Goal: Task Accomplishment & Management: Complete application form

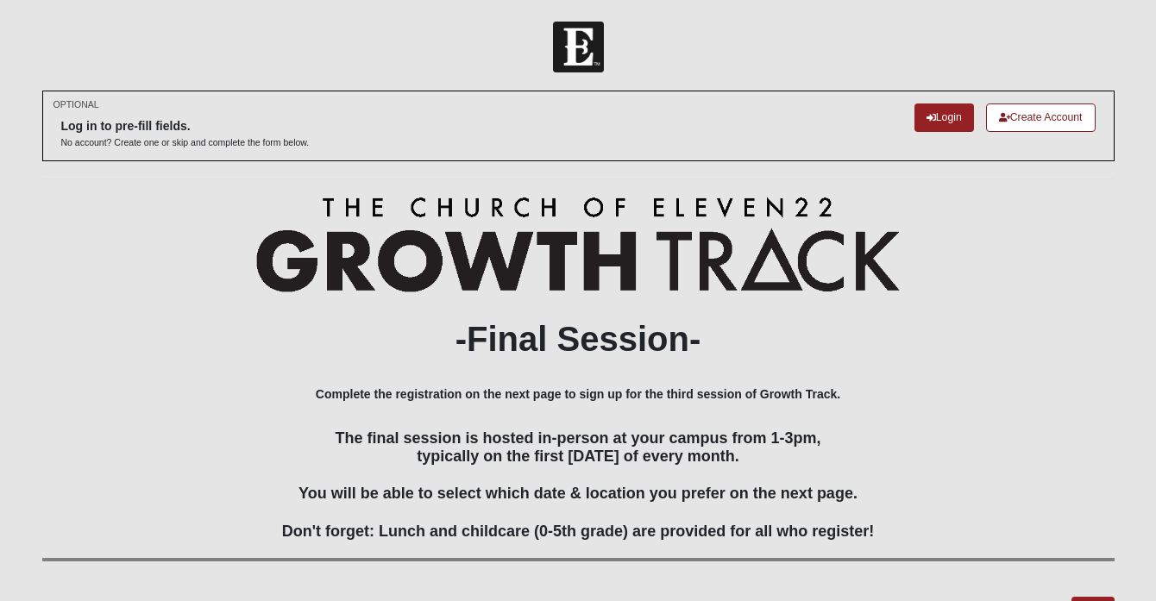
scroll to position [13, 0]
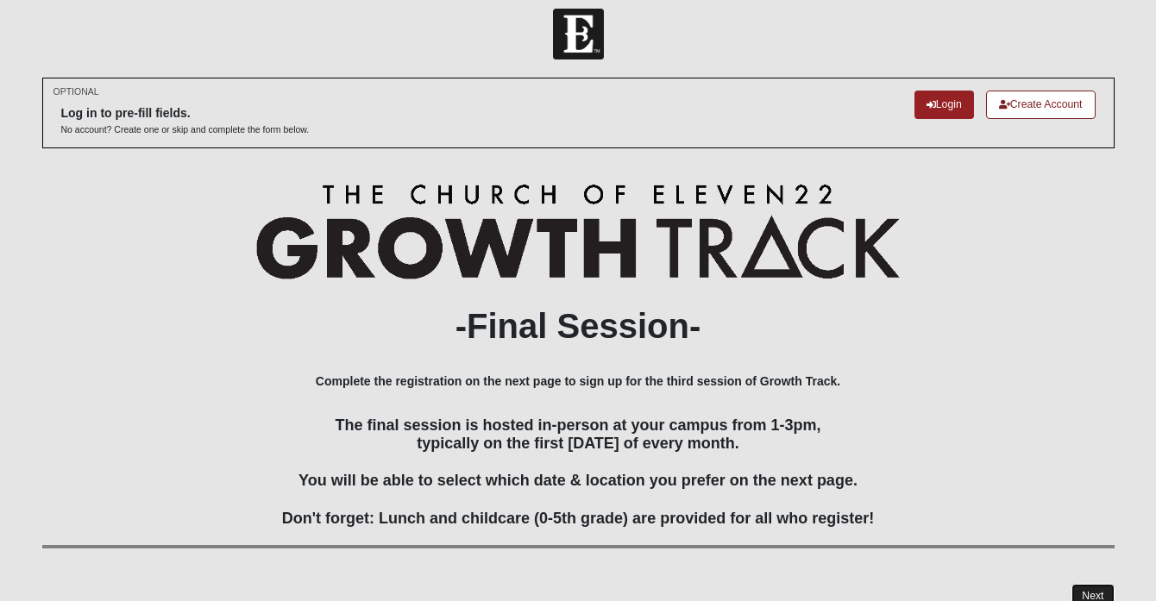
click at [1092, 584] on link "Next" at bounding box center [1093, 596] width 42 height 25
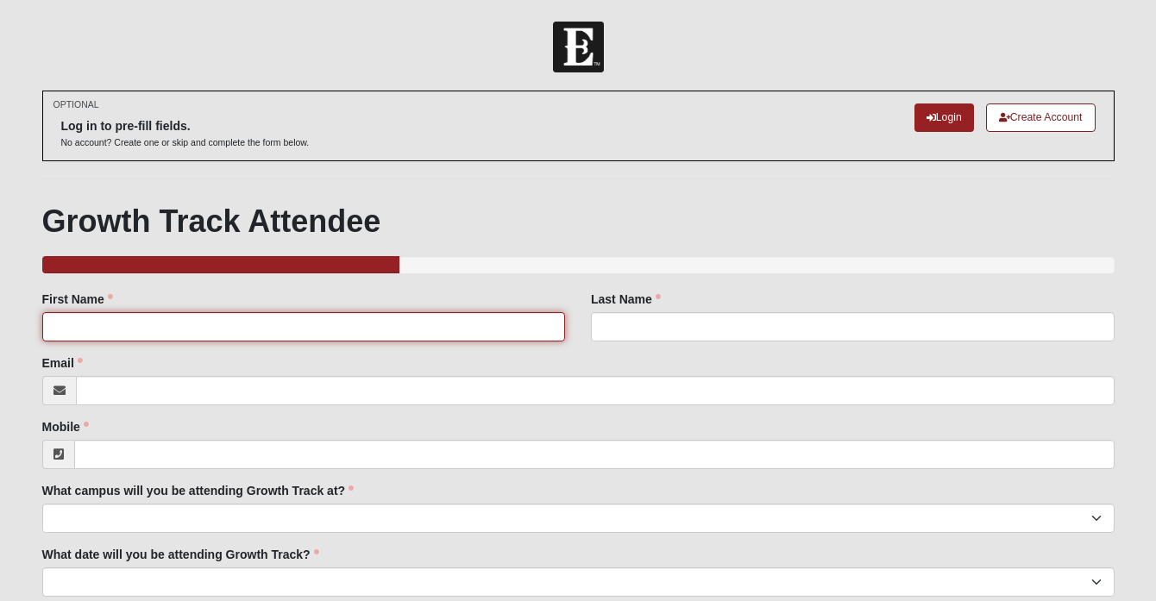
click at [435, 320] on input "First Name" at bounding box center [304, 326] width 524 height 29
type input "[PERSON_NAME]"
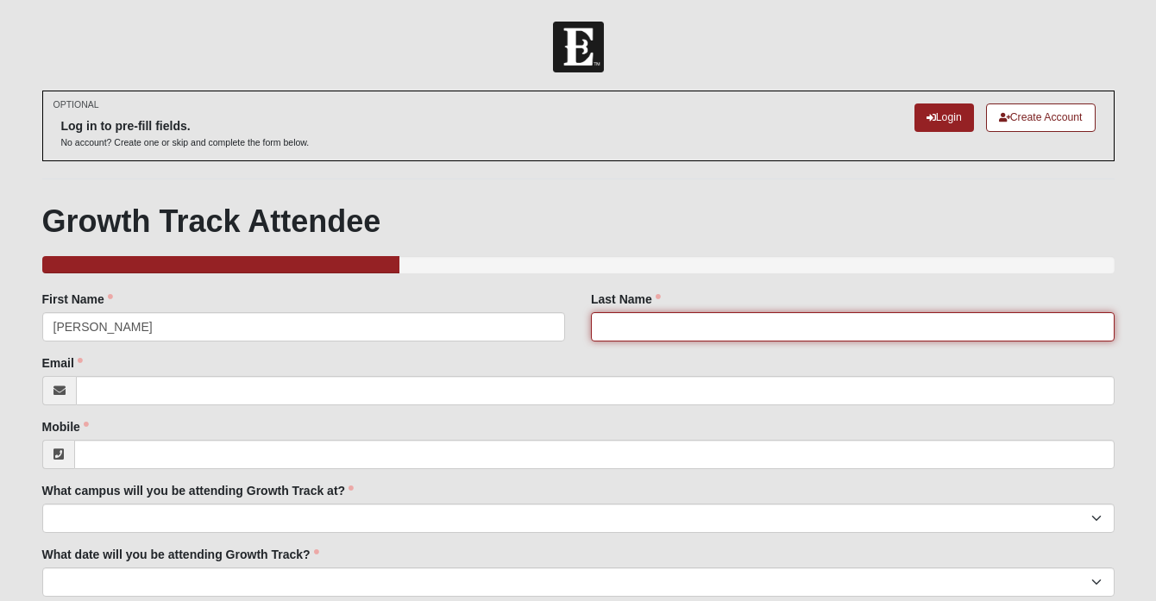
click at [823, 324] on input "Last Name" at bounding box center [853, 326] width 524 height 29
type input "[PERSON_NAME]"
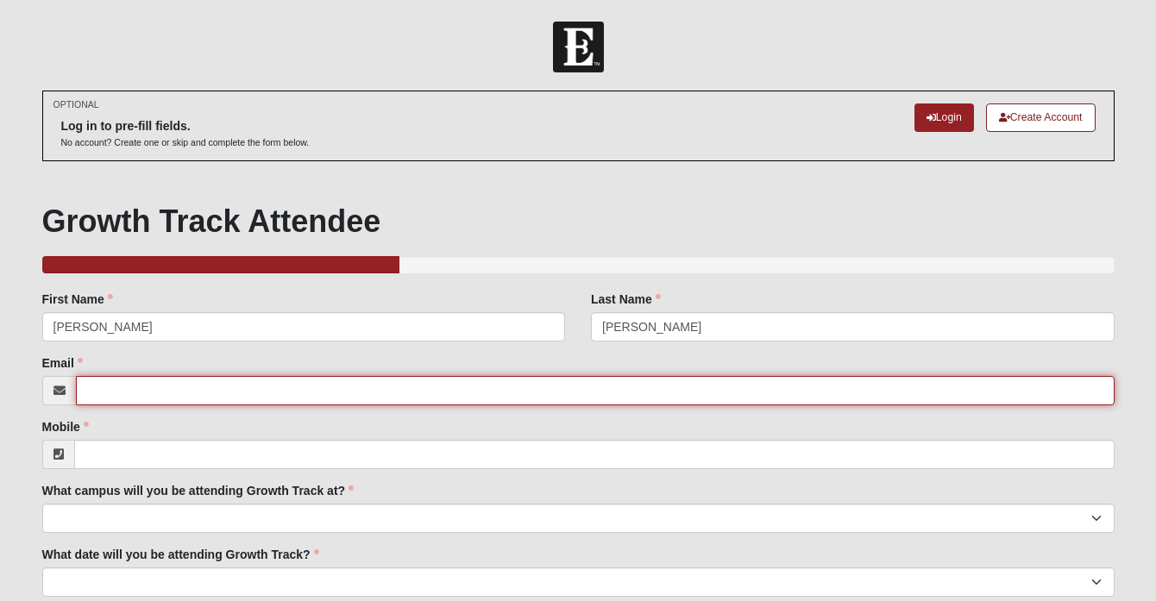
click at [532, 381] on input "Email" at bounding box center [595, 390] width 1039 height 29
type input "[EMAIL_ADDRESS][PERSON_NAME][DOMAIN_NAME]"
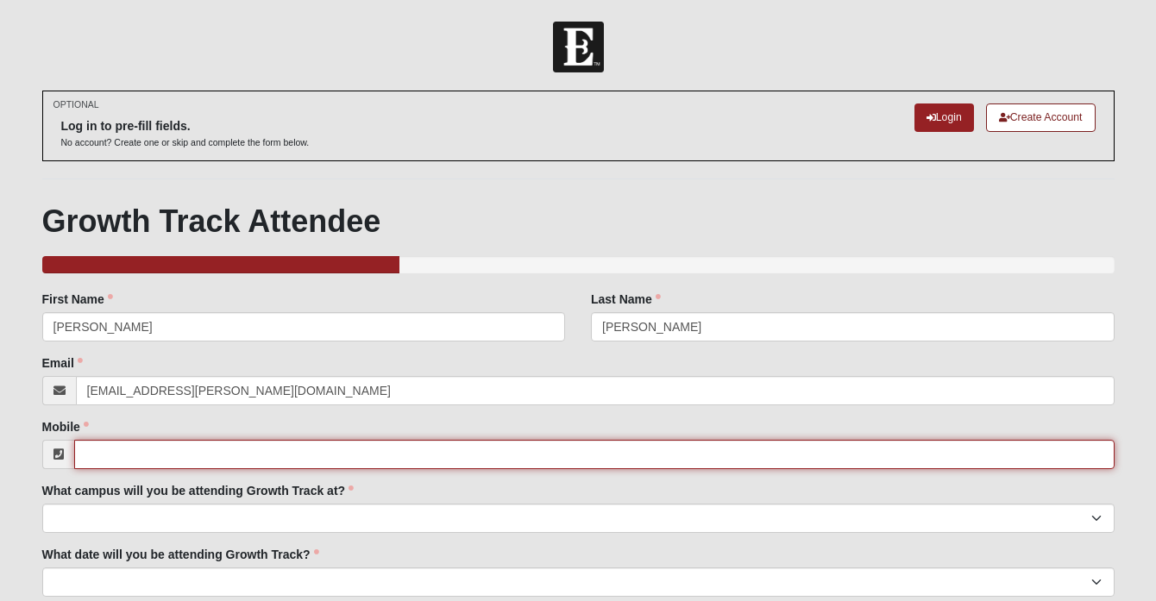
click at [488, 449] on input "Mobile" at bounding box center [594, 454] width 1041 height 29
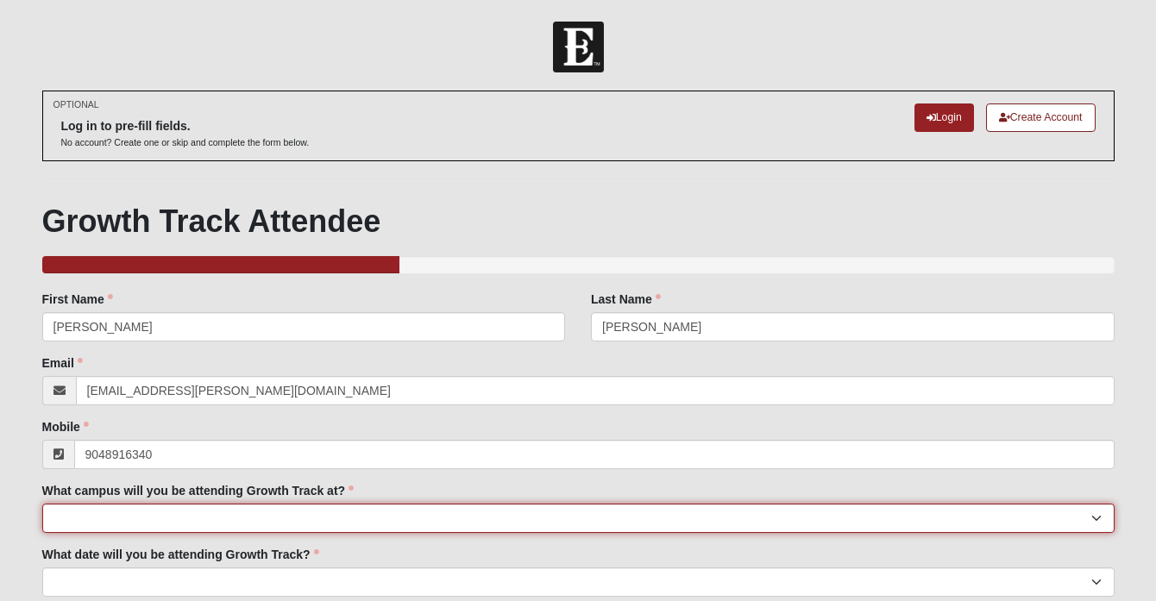
type input "[PHONE_NUMBER]"
click at [341, 514] on select "[GEOGRAPHIC_DATA] Eleven22 Online [PERSON_NAME][GEOGRAPHIC_DATA] Mandarin [GEOG…" at bounding box center [578, 518] width 1073 height 29
select select "3"
click at [42, 504] on select "[GEOGRAPHIC_DATA] Eleven22 Online [PERSON_NAME][GEOGRAPHIC_DATA] Mandarin [GEOG…" at bounding box center [578, 518] width 1073 height 29
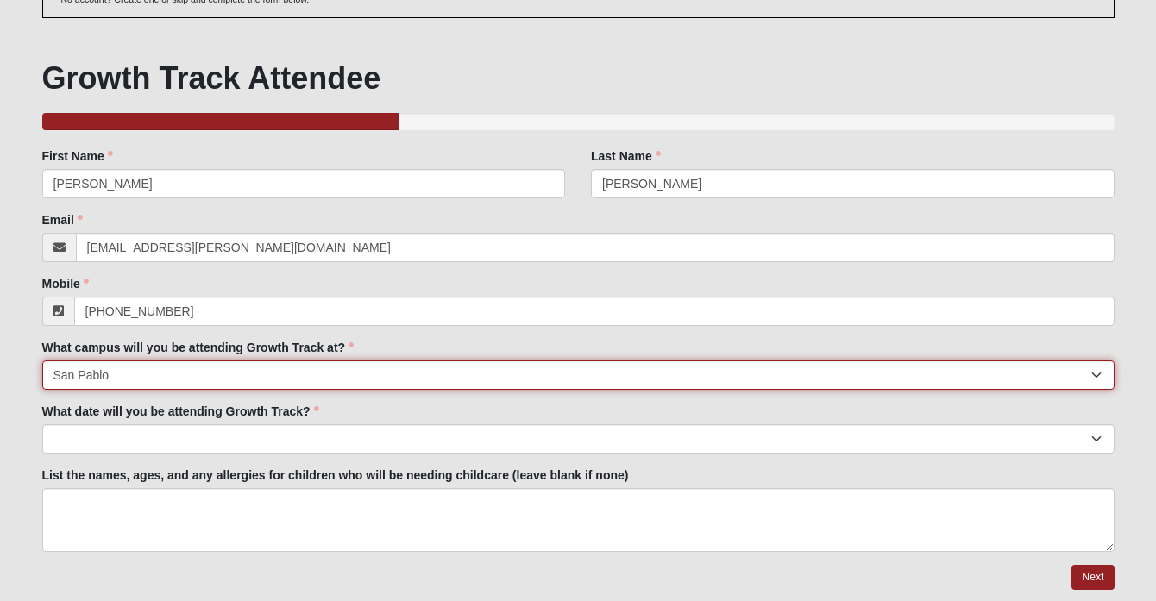
scroll to position [154, 0]
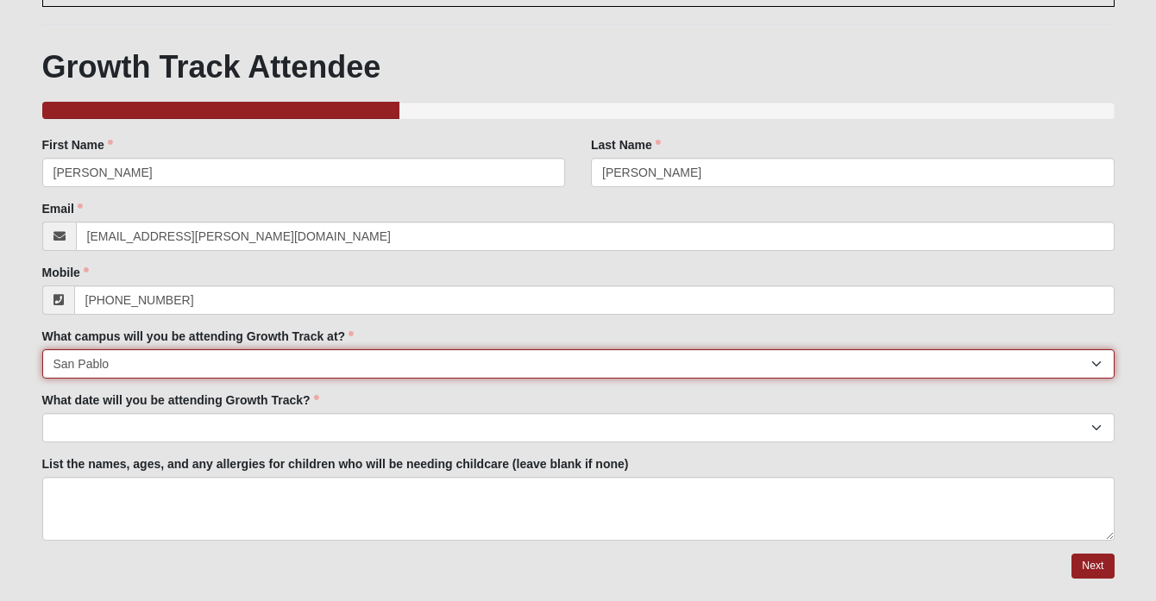
click at [368, 365] on select "[GEOGRAPHIC_DATA] Eleven22 Online [PERSON_NAME][GEOGRAPHIC_DATA] Mandarin [GEOG…" at bounding box center [578, 363] width 1073 height 29
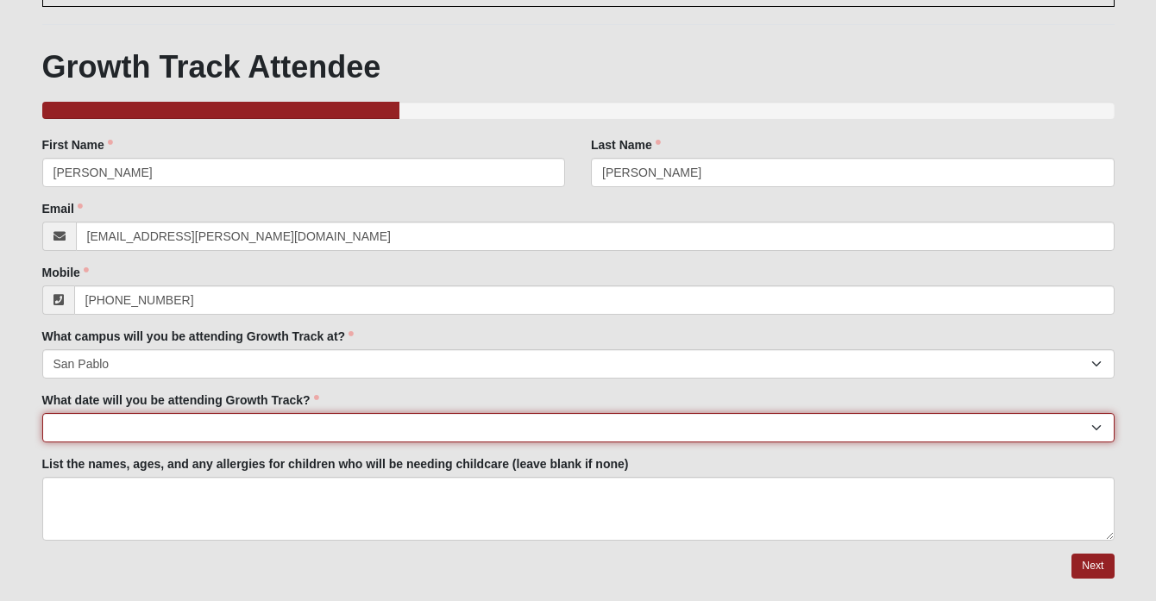
click at [349, 413] on select "[DATE] [DATE] [DATE] [DATE] [DATE] [DATE] [DATE] [DATE] [DATE] [DATE] [DATE]." at bounding box center [578, 427] width 1073 height 29
select select "[DATE]"
click at [42, 413] on select "[DATE] [DATE] [DATE] [DATE] [DATE] [DATE] [DATE] [DATE] [DATE] [DATE] [DATE]." at bounding box center [578, 427] width 1073 height 29
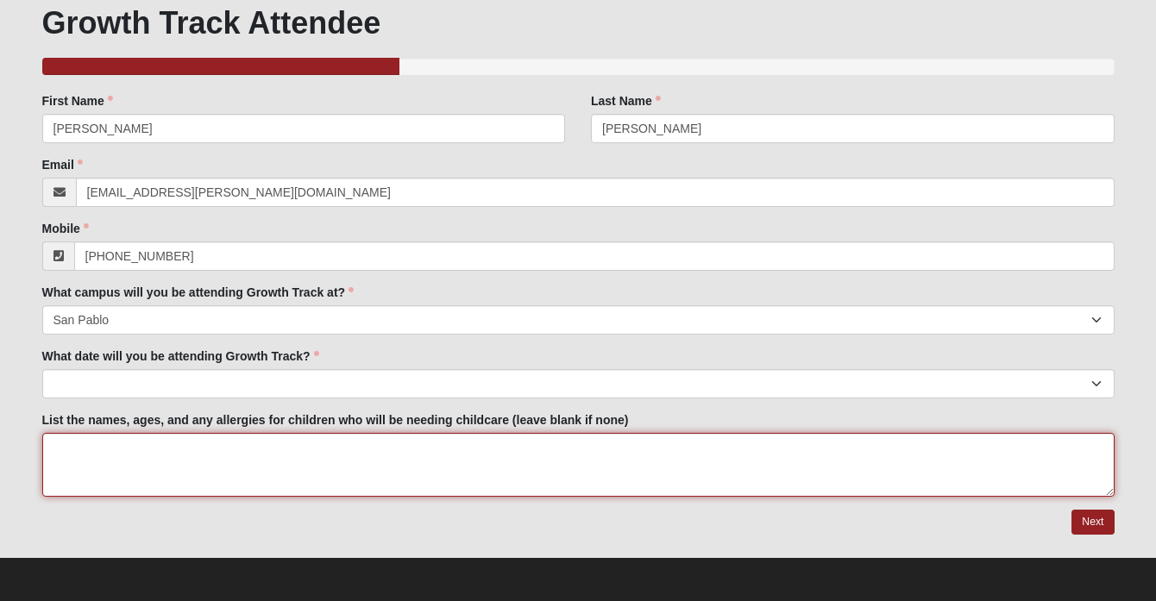
click at [352, 451] on textarea "List the names, ages, and any allergies for children who will be needing childc…" at bounding box center [578, 465] width 1073 height 64
type textarea "n/a"
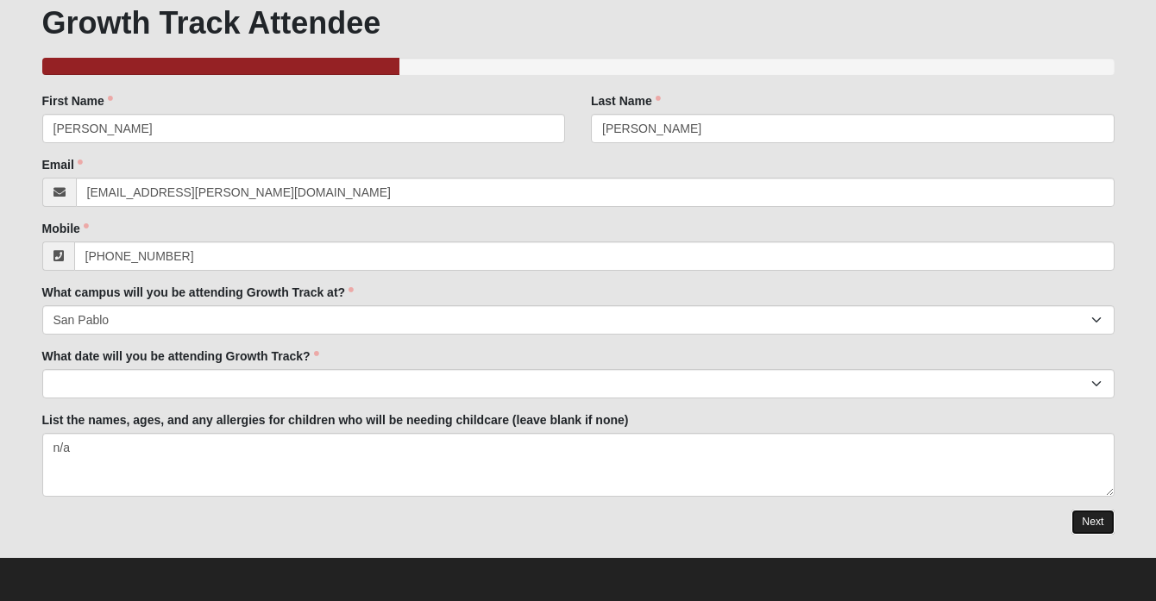
click at [1096, 526] on link "Next" at bounding box center [1093, 522] width 42 height 25
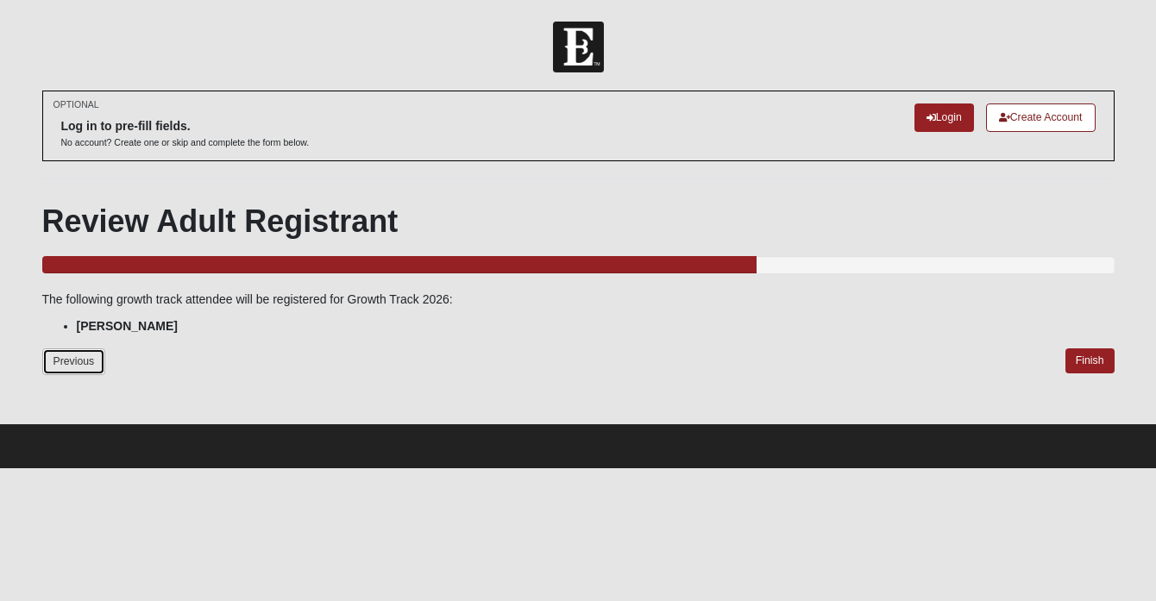
click at [77, 357] on link "Previous" at bounding box center [74, 362] width 64 height 27
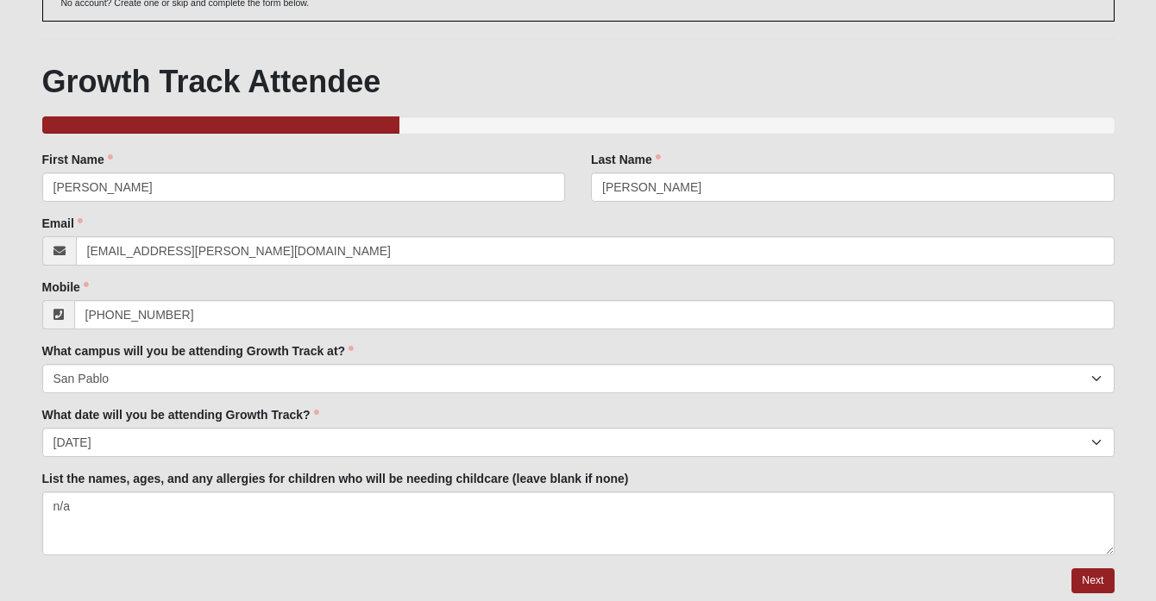
scroll to position [198, 0]
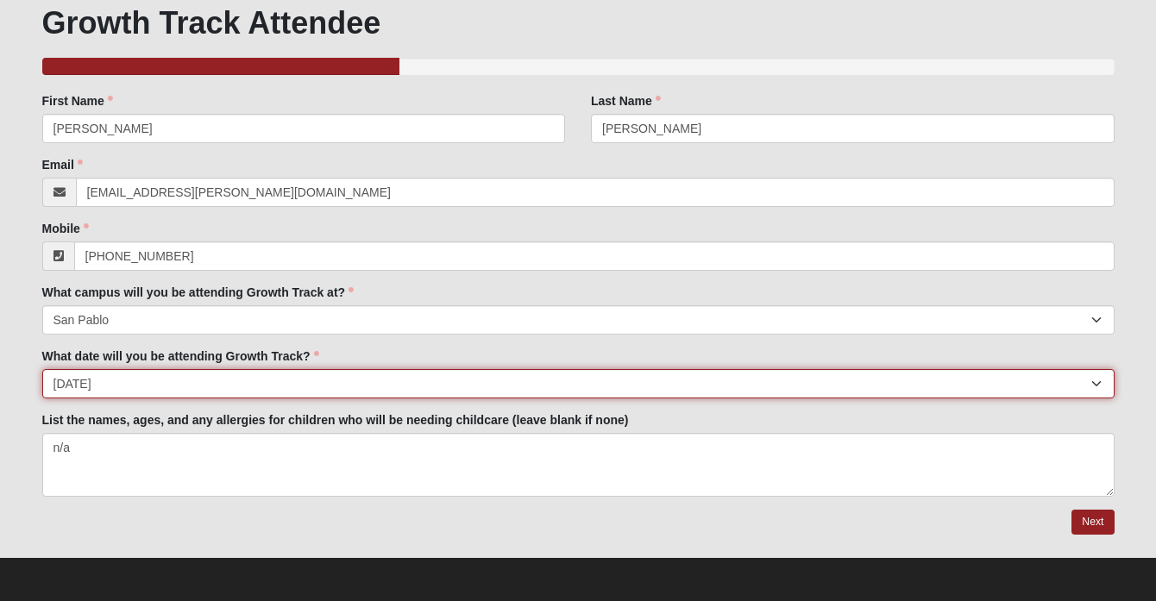
click at [370, 381] on select "[DATE] [DATE] [DATE] [DATE] [DATE] [DATE] [DATE] [DATE] [DATE] [DATE] [DATE]." at bounding box center [578, 383] width 1073 height 29
click at [142, 381] on select "[DATE] [DATE] [DATE] [DATE] [DATE] [DATE] [DATE] [DATE] [DATE] [DATE] [DATE]." at bounding box center [578, 383] width 1073 height 29
click at [202, 386] on select "[DATE] [DATE] [DATE] [DATE] [DATE] [DATE] [DATE] [DATE] [DATE] [DATE] [DATE]." at bounding box center [578, 383] width 1073 height 29
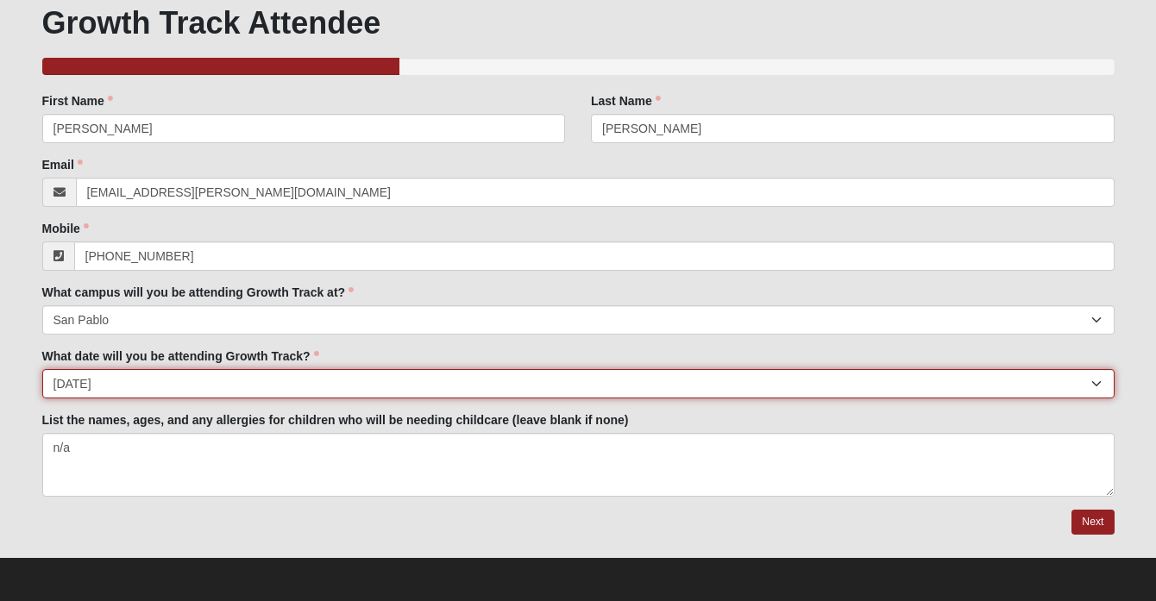
click at [281, 387] on select "[DATE] [DATE] [DATE] [DATE] [DATE] [DATE] [DATE] [DATE] [DATE] [DATE] [DATE]." at bounding box center [578, 383] width 1073 height 29
click at [225, 394] on select "[DATE] [DATE] [DATE] [DATE] [DATE] [DATE] [DATE] [DATE] [DATE] [DATE] [DATE]." at bounding box center [578, 383] width 1073 height 29
click at [255, 387] on select "[DATE] [DATE] [DATE] [DATE] [DATE] [DATE] [DATE] [DATE] [DATE] [DATE] [DATE]." at bounding box center [578, 383] width 1073 height 29
click at [201, 388] on select "[DATE] [DATE] [DATE] [DATE] [DATE] [DATE] [DATE] [DATE] [DATE] [DATE] [DATE]." at bounding box center [578, 383] width 1073 height 29
click at [237, 384] on select "[DATE] [DATE] [DATE] [DATE] [DATE] [DATE] [DATE] [DATE] [DATE] [DATE] [DATE]." at bounding box center [578, 383] width 1073 height 29
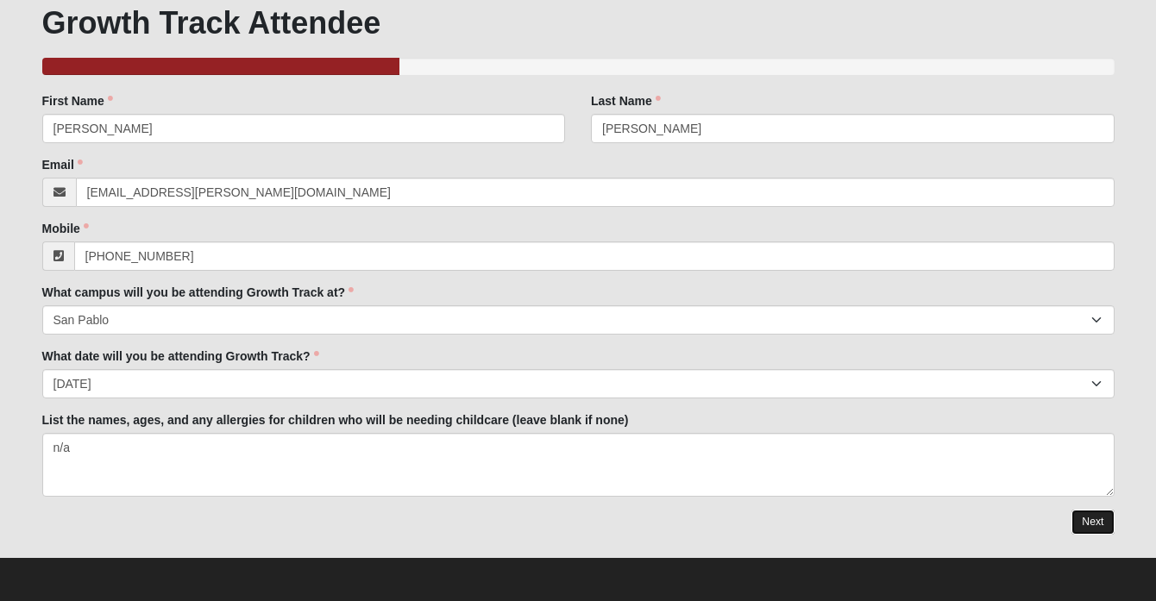
click at [1101, 526] on link "Next" at bounding box center [1093, 522] width 42 height 25
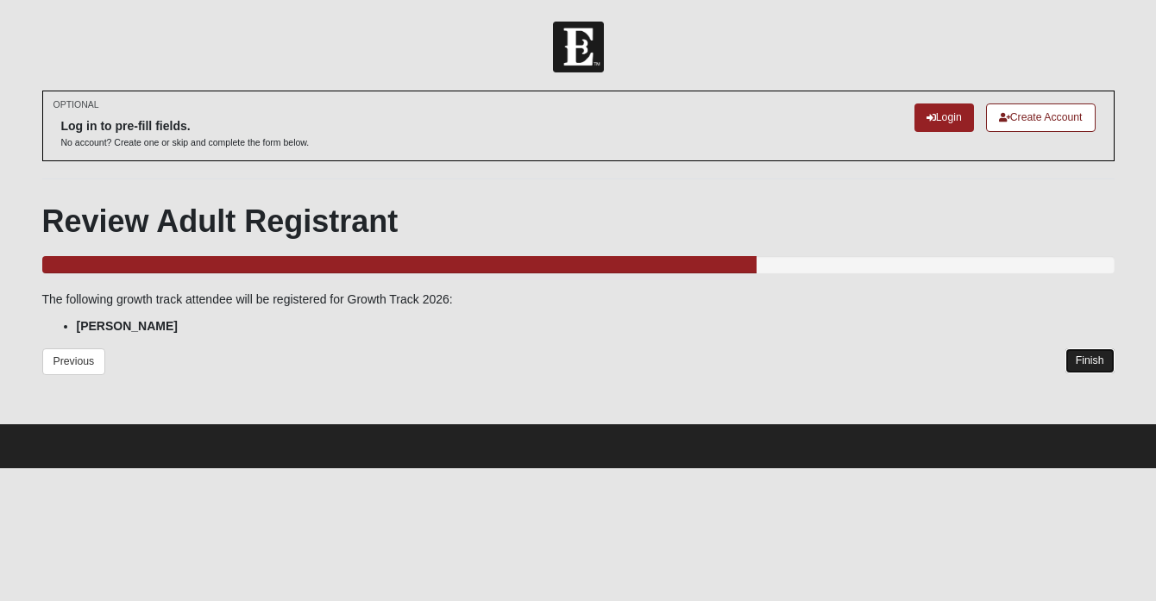
click at [1081, 356] on link "Finish" at bounding box center [1090, 361] width 49 height 25
